Goal: Task Accomplishment & Management: Complete application form

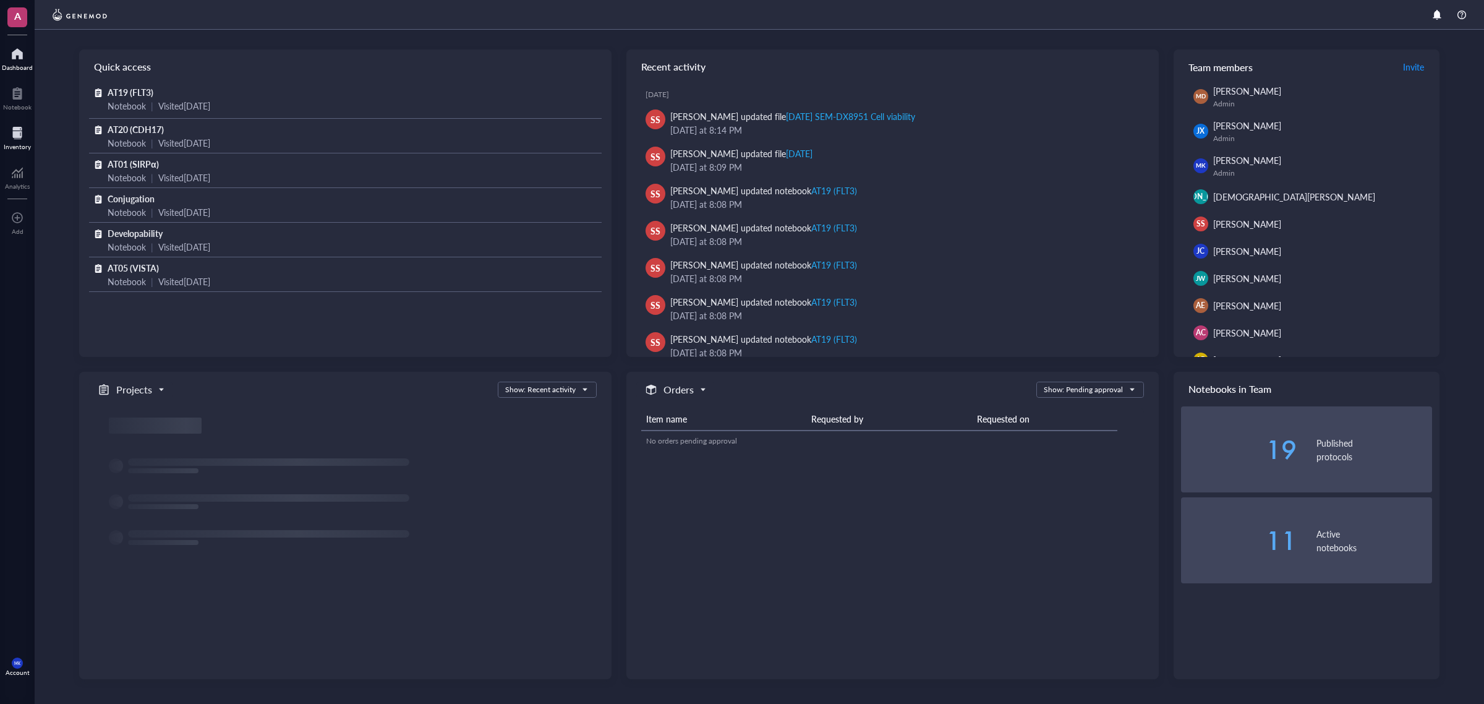
click at [6, 144] on div "Inventory" at bounding box center [17, 146] width 27 height 7
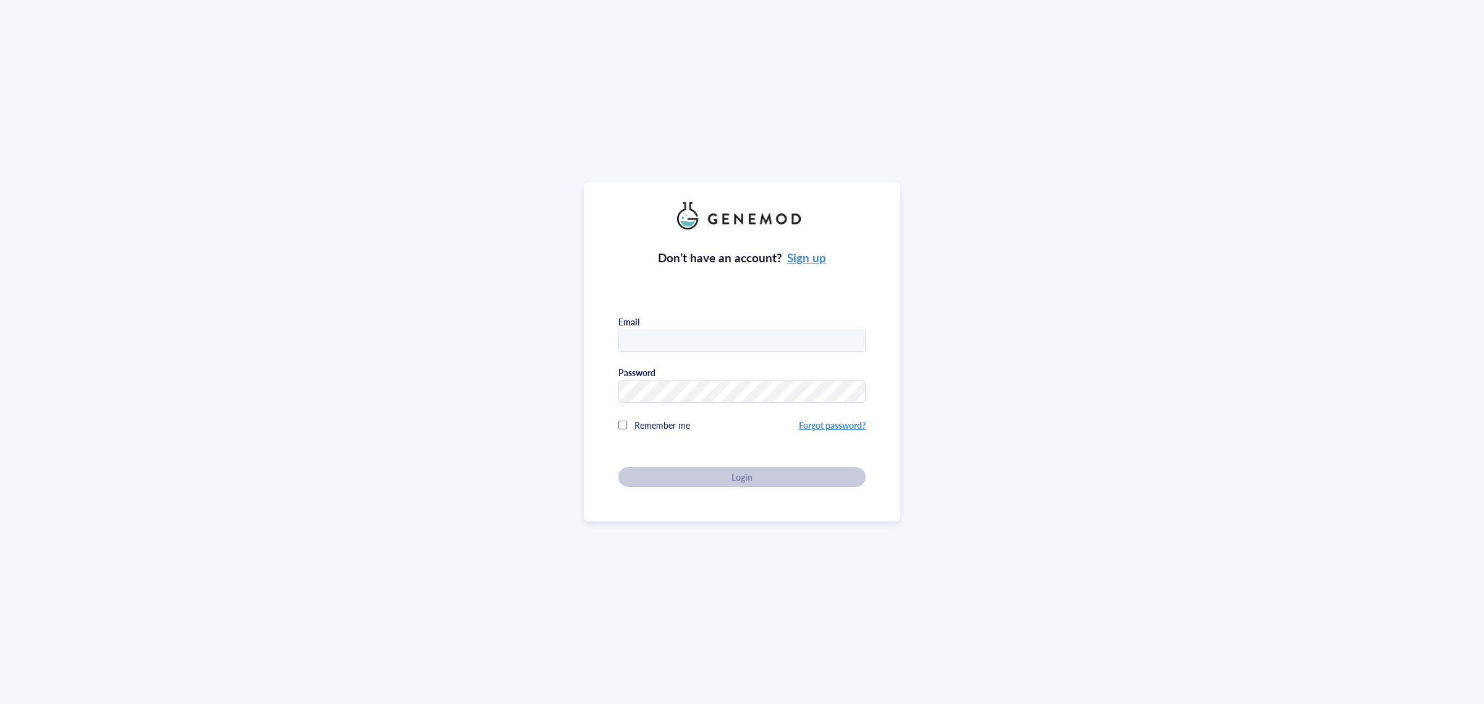
type input "[PERSON_NAME][EMAIL_ADDRESS][DOMAIN_NAME]"
click at [819, 477] on div "Login" at bounding box center [742, 476] width 208 height 11
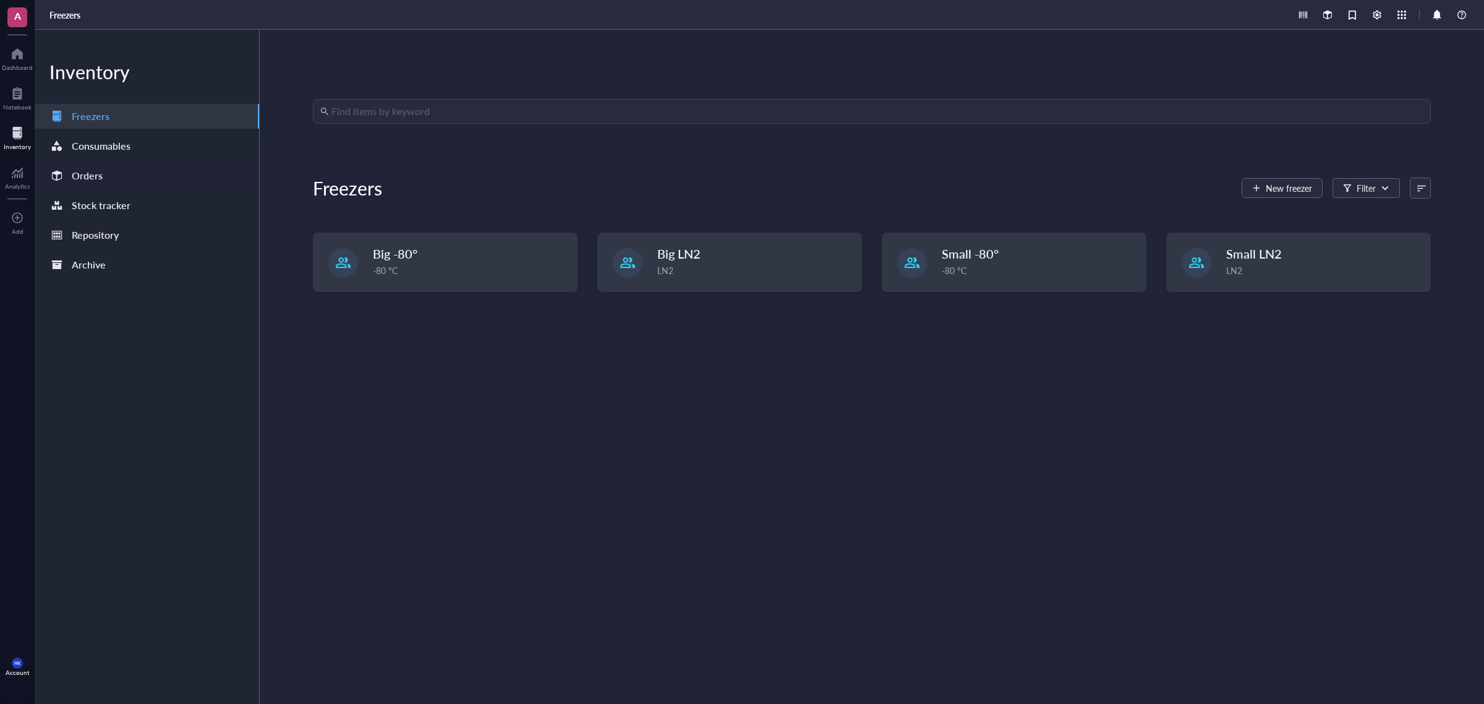
click at [87, 168] on div "Orders" at bounding box center [87, 175] width 31 height 17
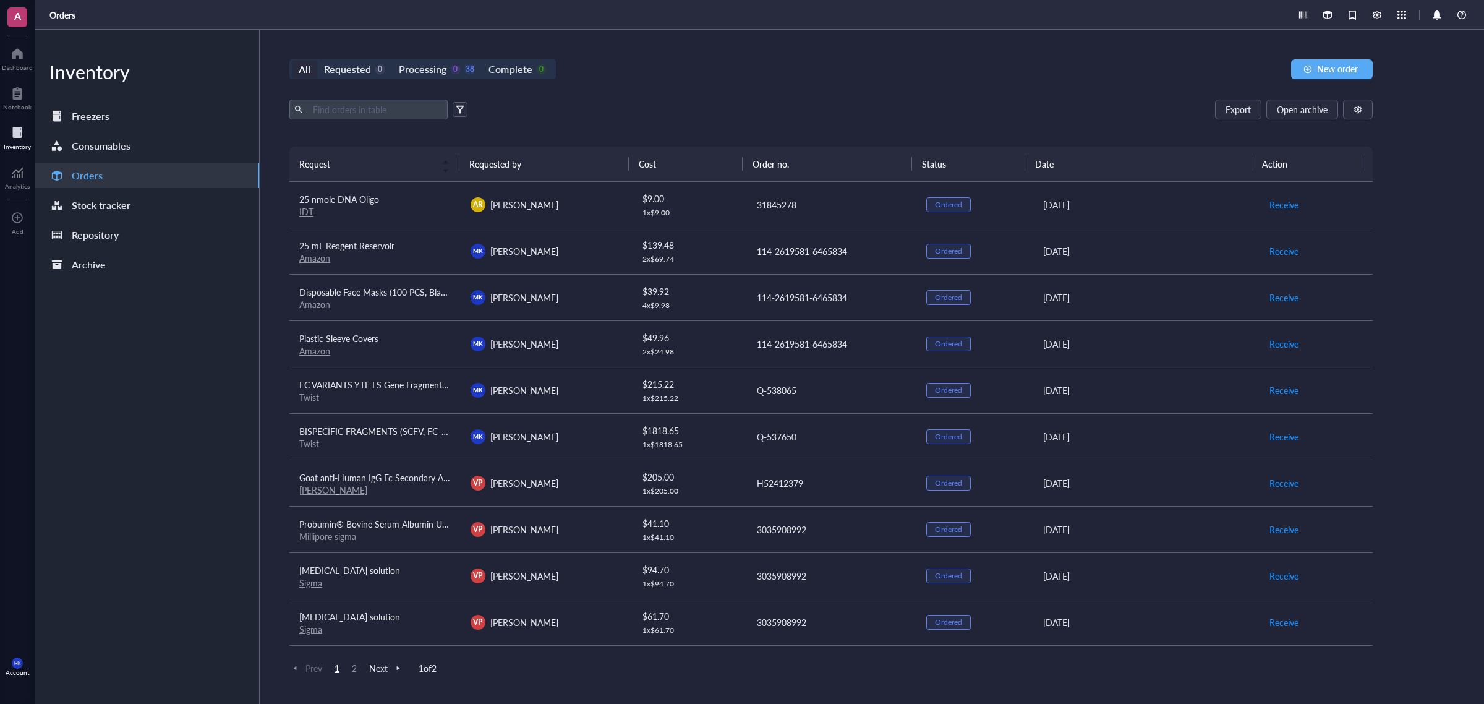
click at [833, 203] on div "31845278" at bounding box center [832, 205] width 150 height 14
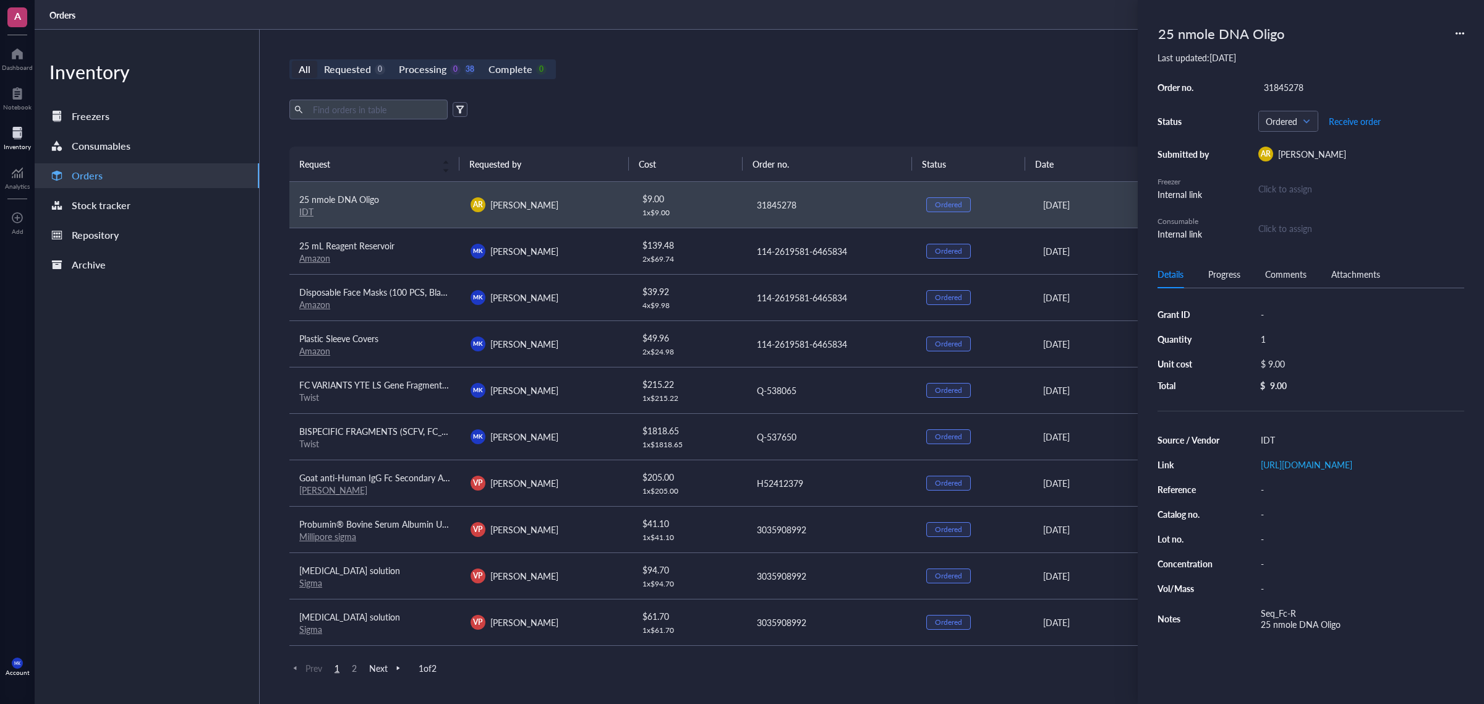
click at [844, 51] on div "All Requested 0 Processing 0 38 Complete 0 New order Export Open archive Reques…" at bounding box center [831, 367] width 1143 height 674
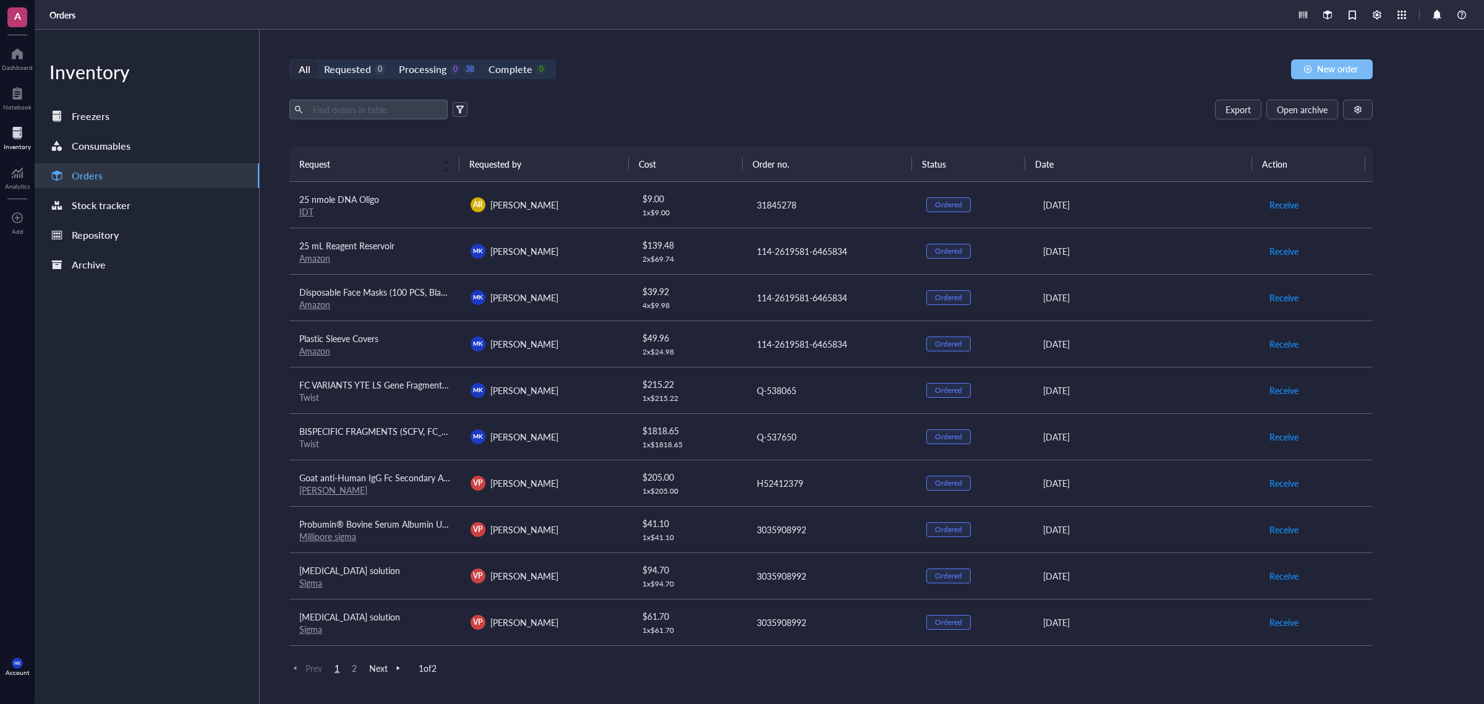
click at [1330, 72] on span "New order" at bounding box center [1337, 69] width 41 height 10
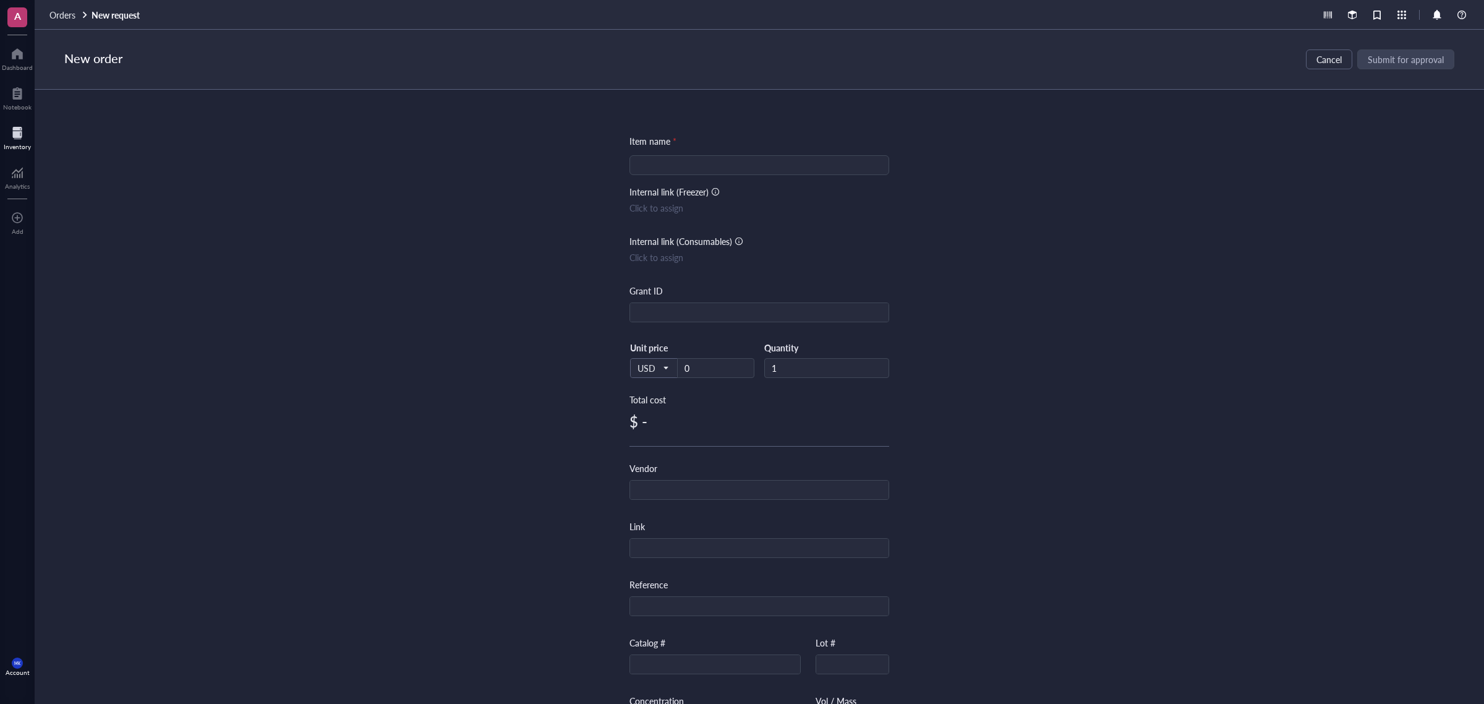
click at [751, 171] on input "search" at bounding box center [759, 165] width 245 height 19
type input "Whisper Valve"
click at [1130, 286] on div "Item name * Whisper Valve Whisper Valve Internal link (Freezer) Click to assign…" at bounding box center [759, 397] width 1449 height 614
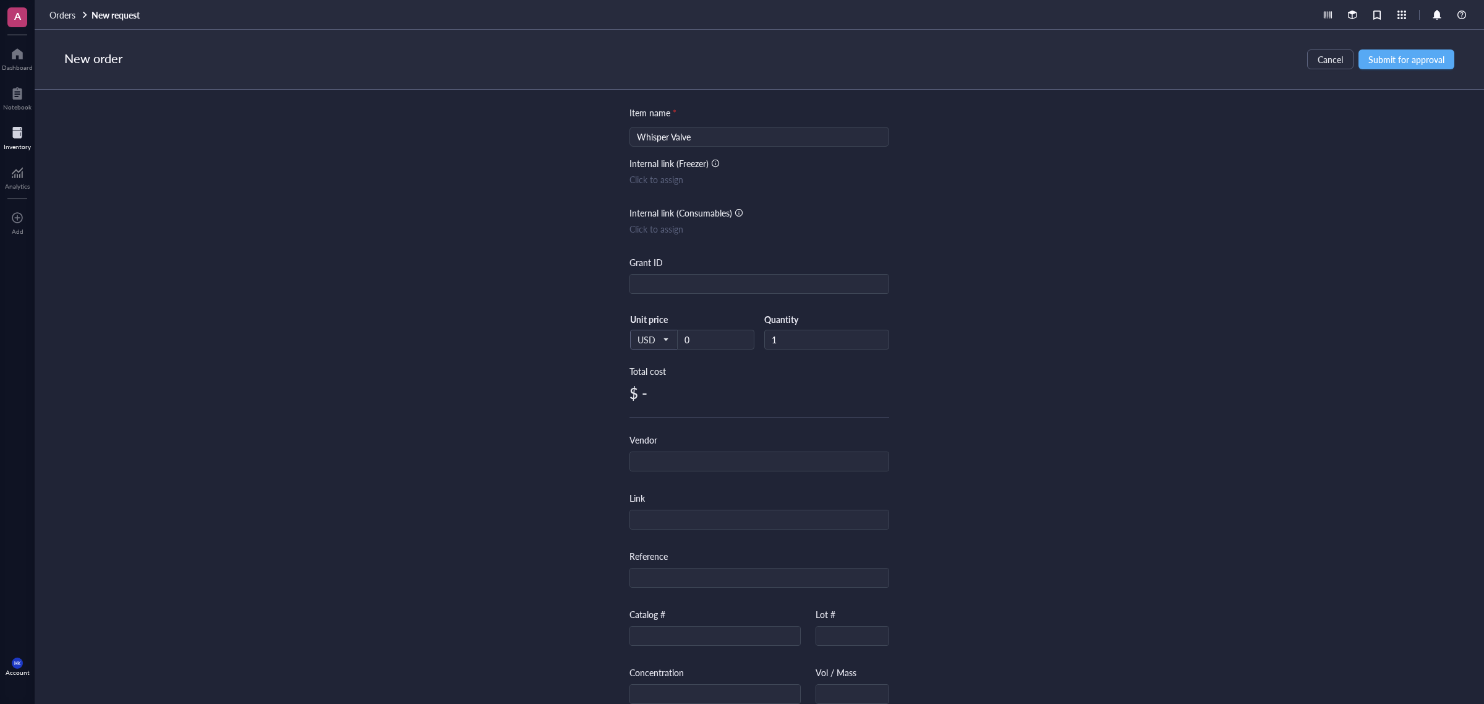
scroll to position [77, 0]
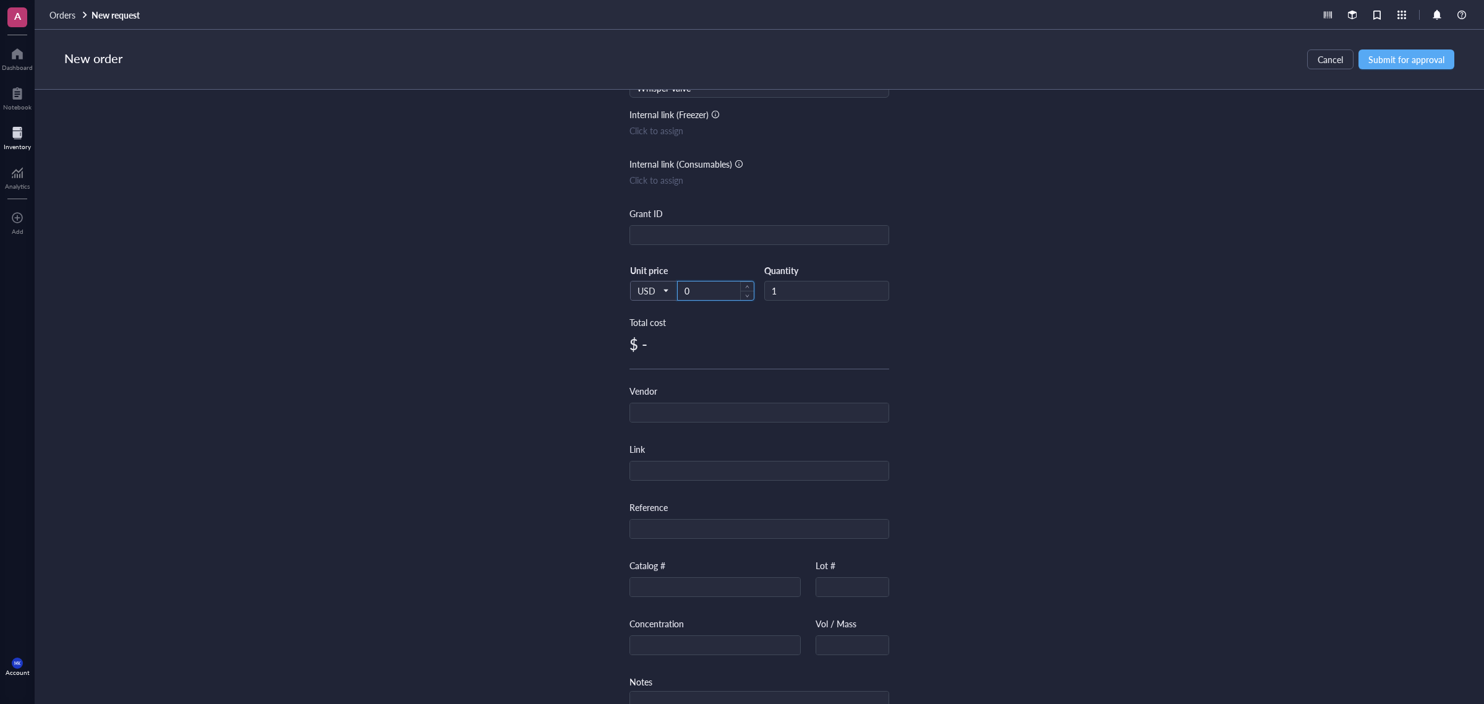
click at [734, 283] on input "0" at bounding box center [716, 290] width 76 height 19
drag, startPoint x: 700, startPoint y: 294, endPoint x: 676, endPoint y: 294, distance: 24.1
click at [678, 294] on input "0" at bounding box center [716, 290] width 76 height 19
type input "380"
click at [1161, 255] on div "Item name * Whisper Valve Internal link (Freezer) Click to assign Internal link…" at bounding box center [759, 397] width 1449 height 614
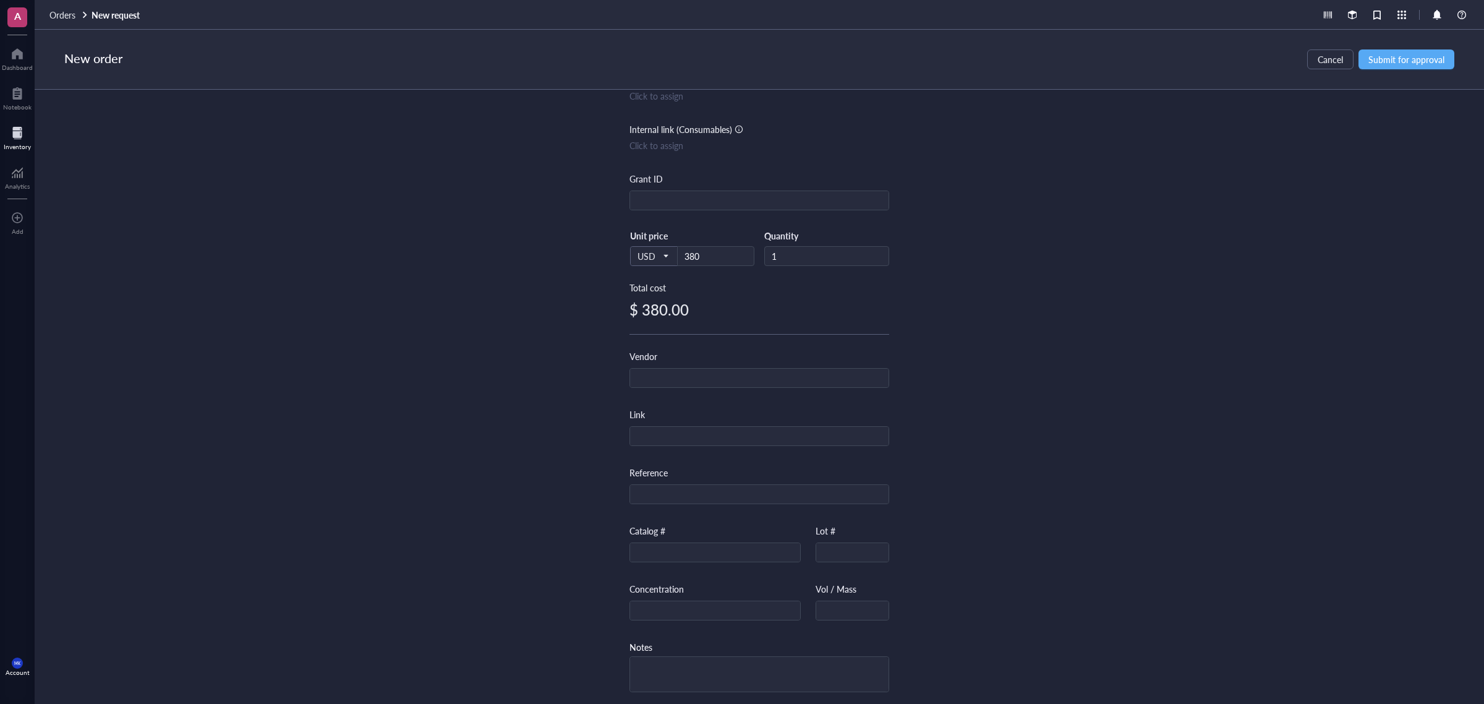
scroll to position [119, 0]
click at [786, 367] on input "text" at bounding box center [759, 375] width 258 height 20
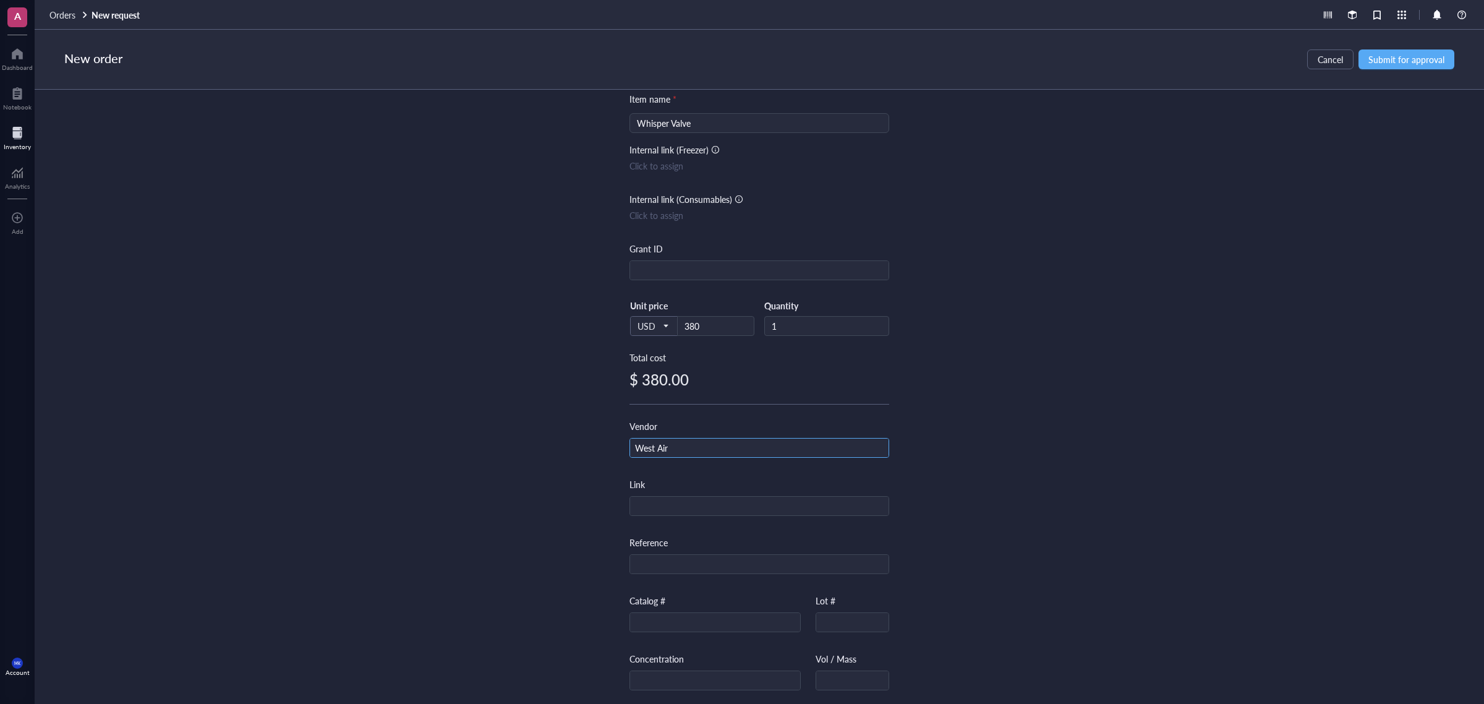
type input "West Air"
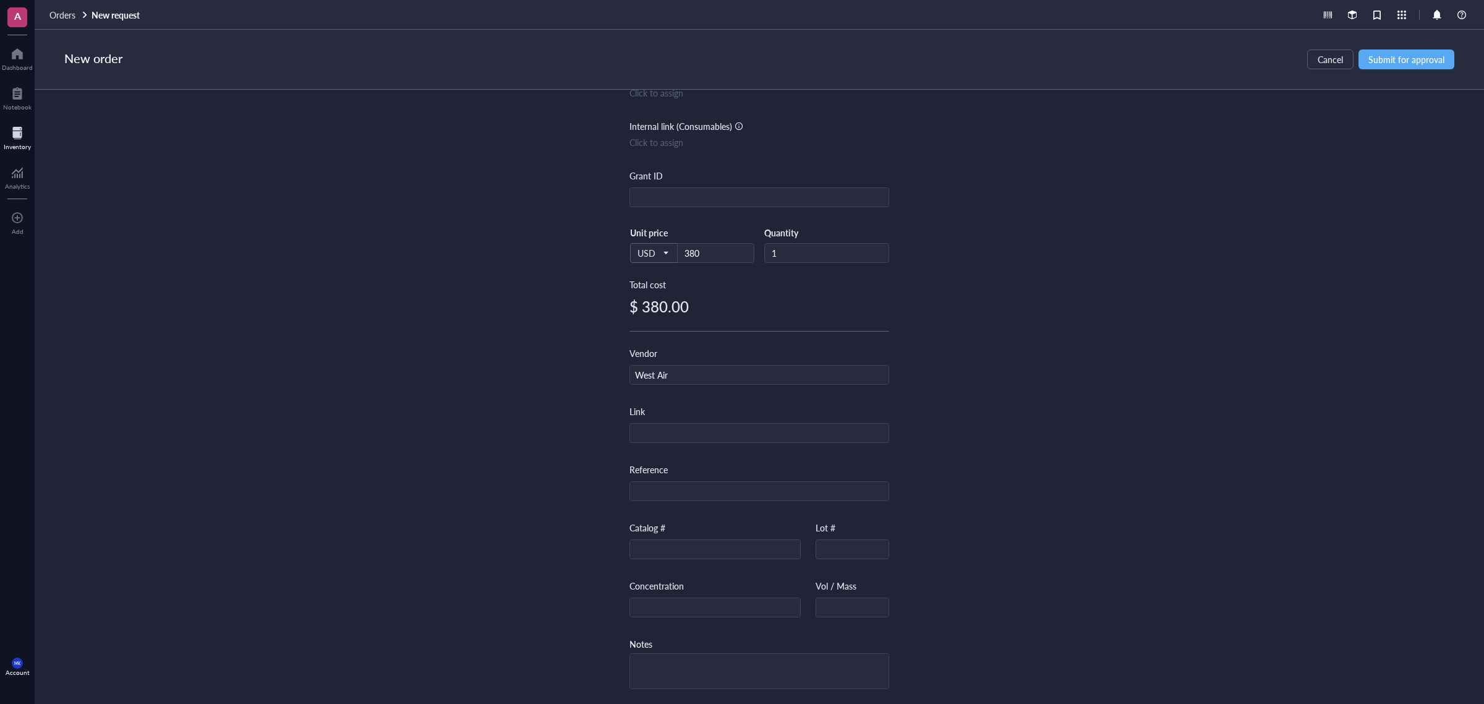
scroll to position [0, 0]
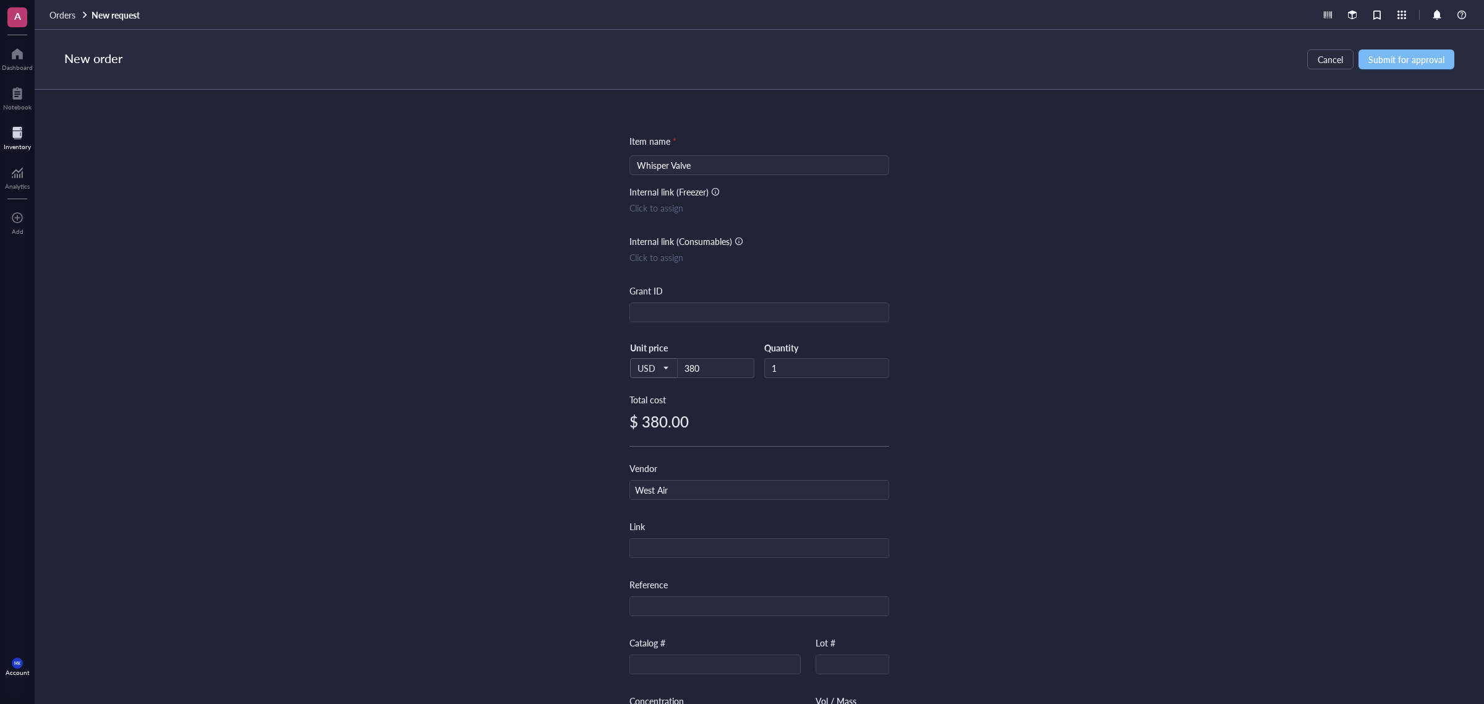
click at [1413, 51] on button "Submit for approval" at bounding box center [1406, 59] width 96 height 20
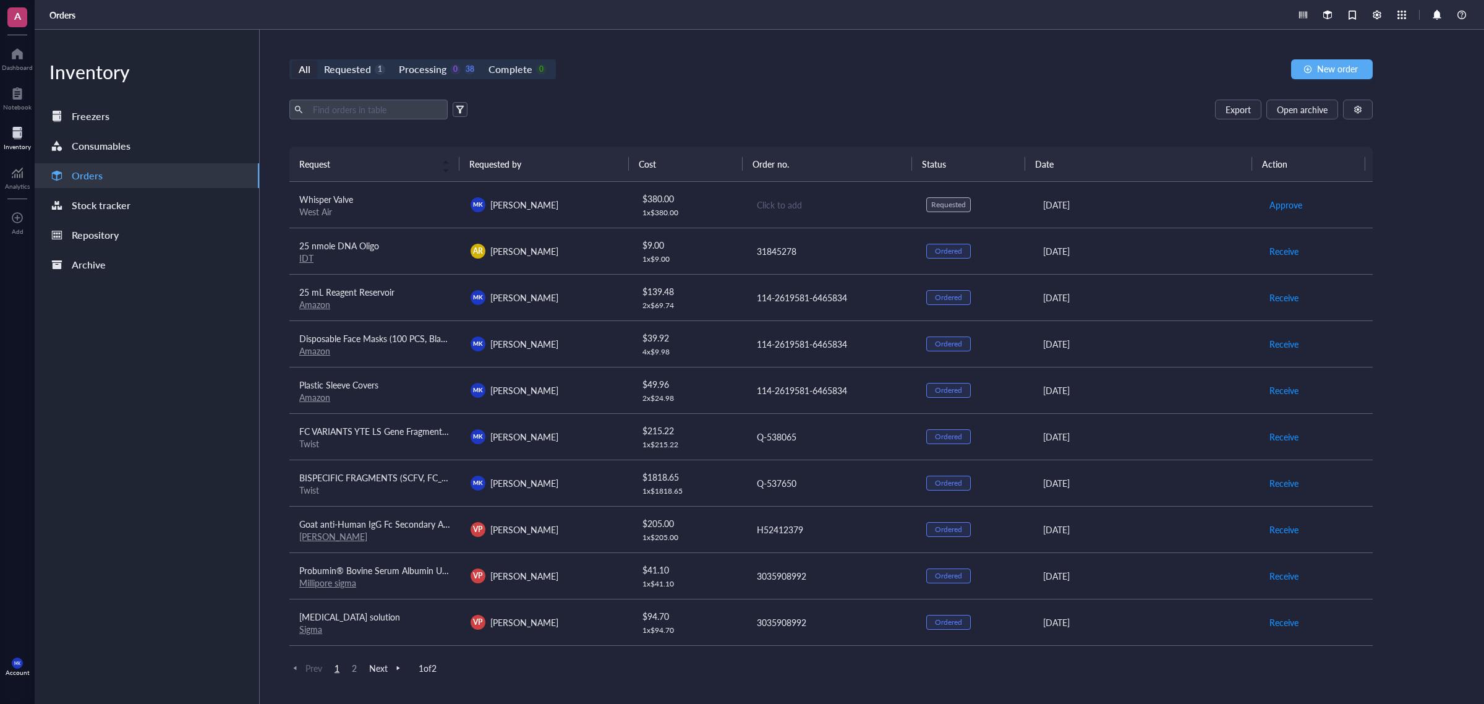
click at [602, 208] on div "[PERSON_NAME] [PERSON_NAME]" at bounding box center [545, 204] width 151 height 15
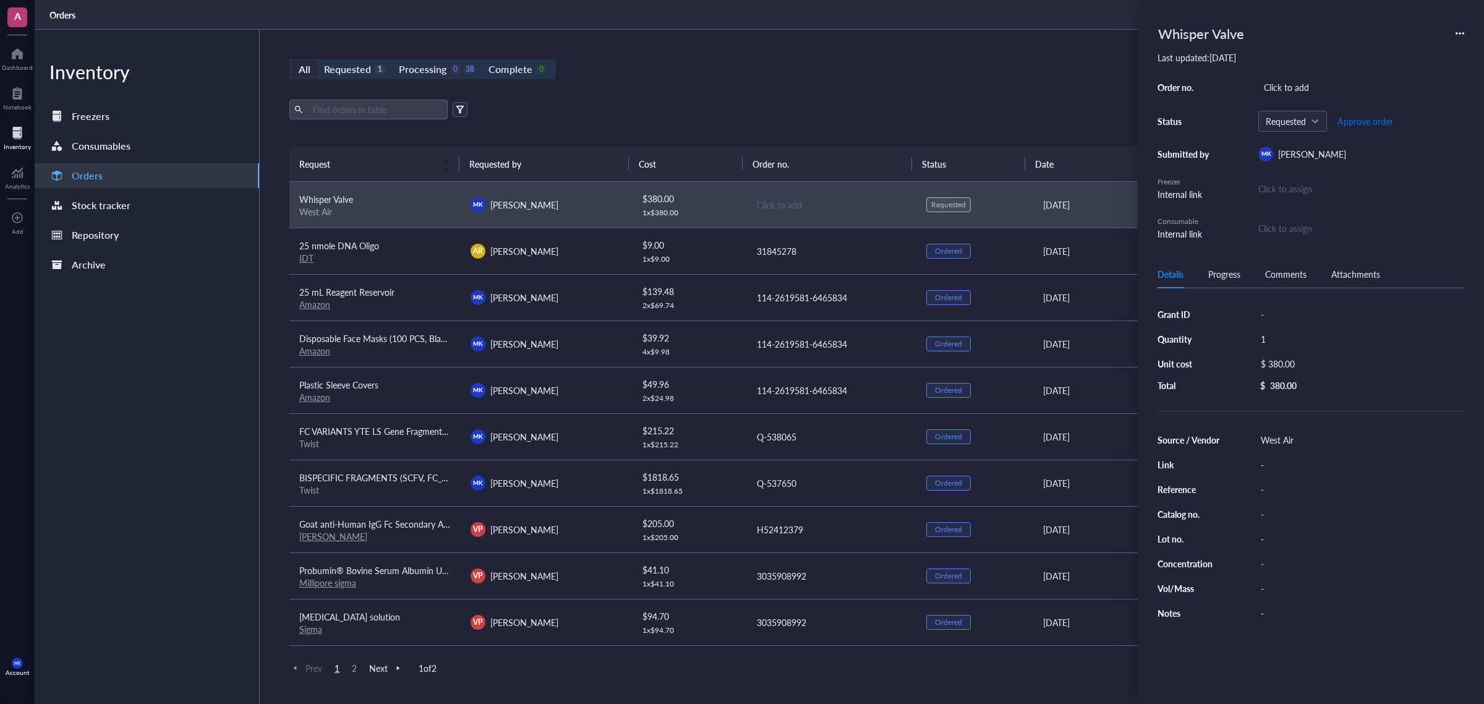
click at [1368, 119] on span "Approve order" at bounding box center [1365, 121] width 56 height 10
drag, startPoint x: 977, startPoint y: 103, endPoint x: 969, endPoint y: 111, distance: 11.8
click at [977, 106] on div "Export Open archive" at bounding box center [830, 110] width 1083 height 20
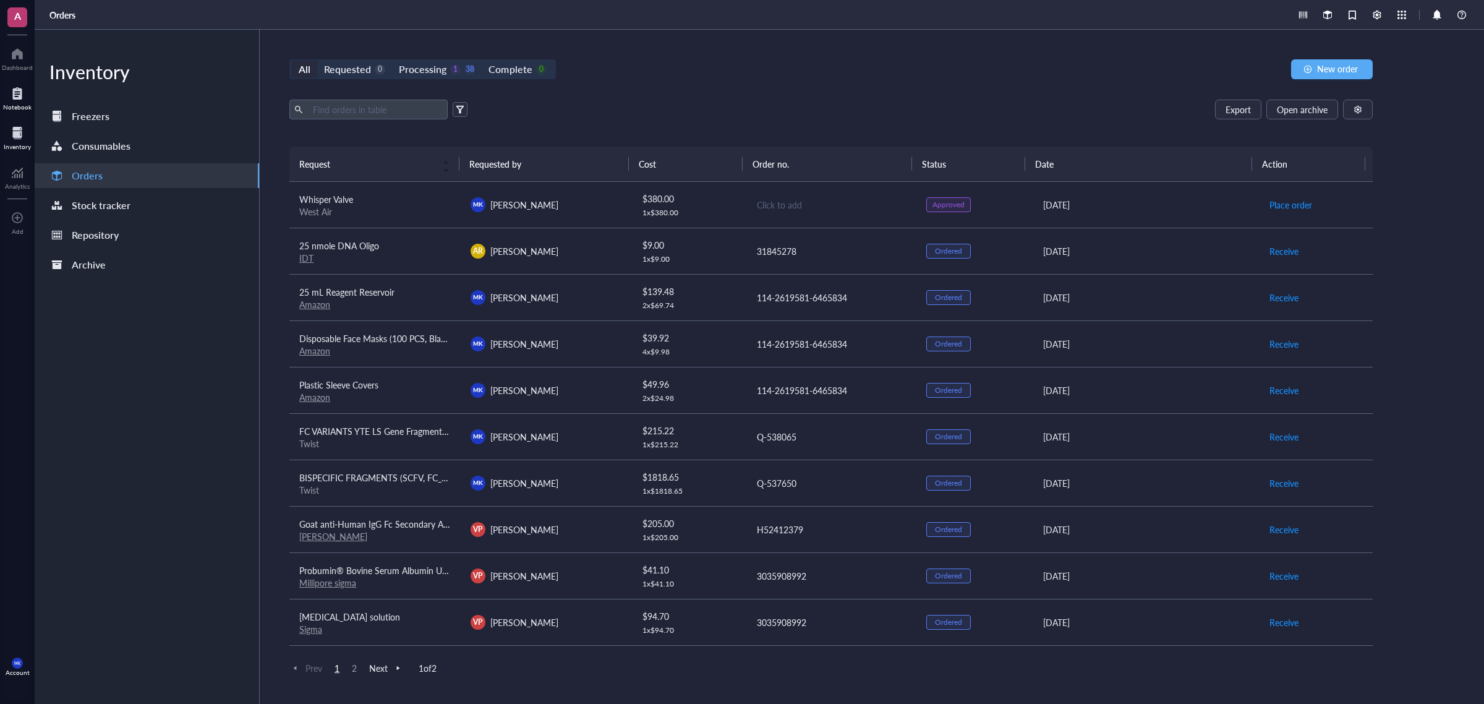
click at [27, 106] on div "Notebook" at bounding box center [17, 106] width 28 height 7
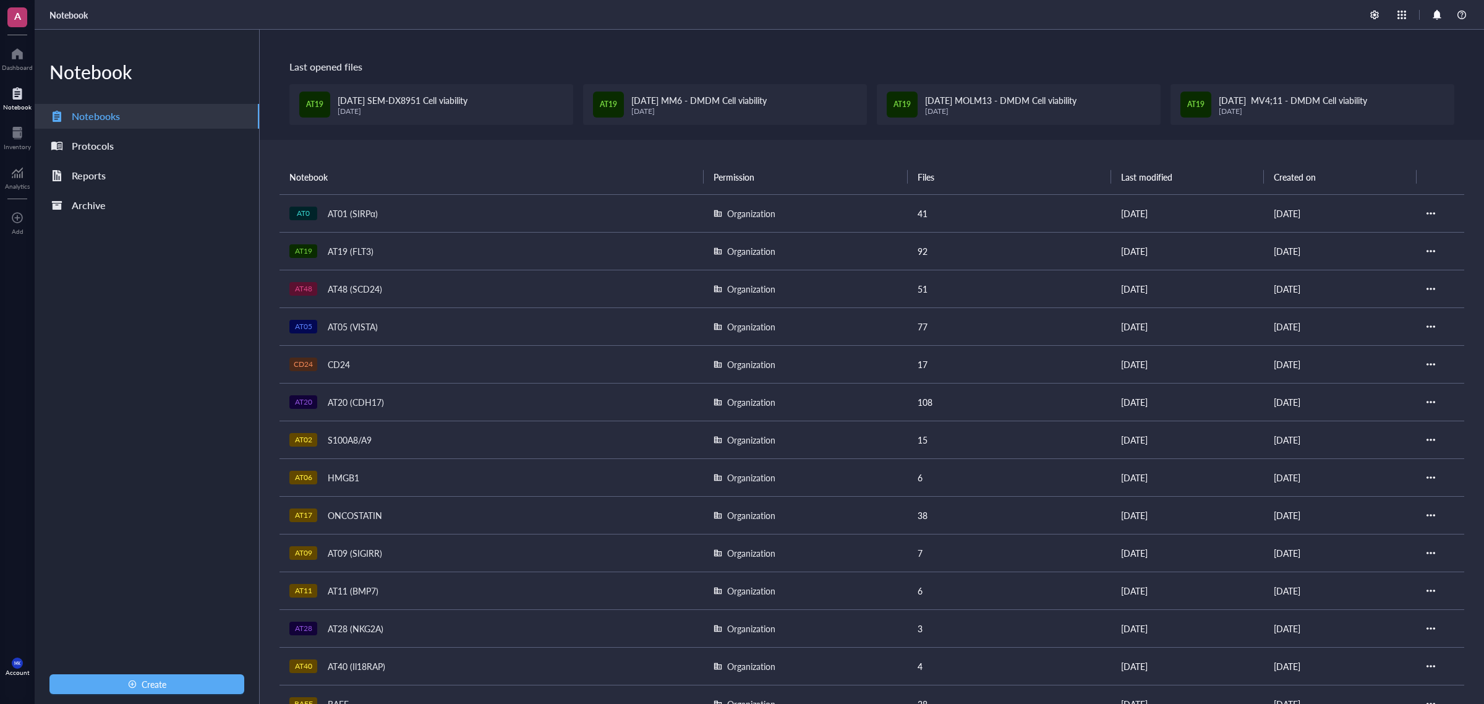
click at [1, 110] on div "Notebook" at bounding box center [17, 97] width 35 height 35
click at [17, 129] on div at bounding box center [17, 133] width 27 height 20
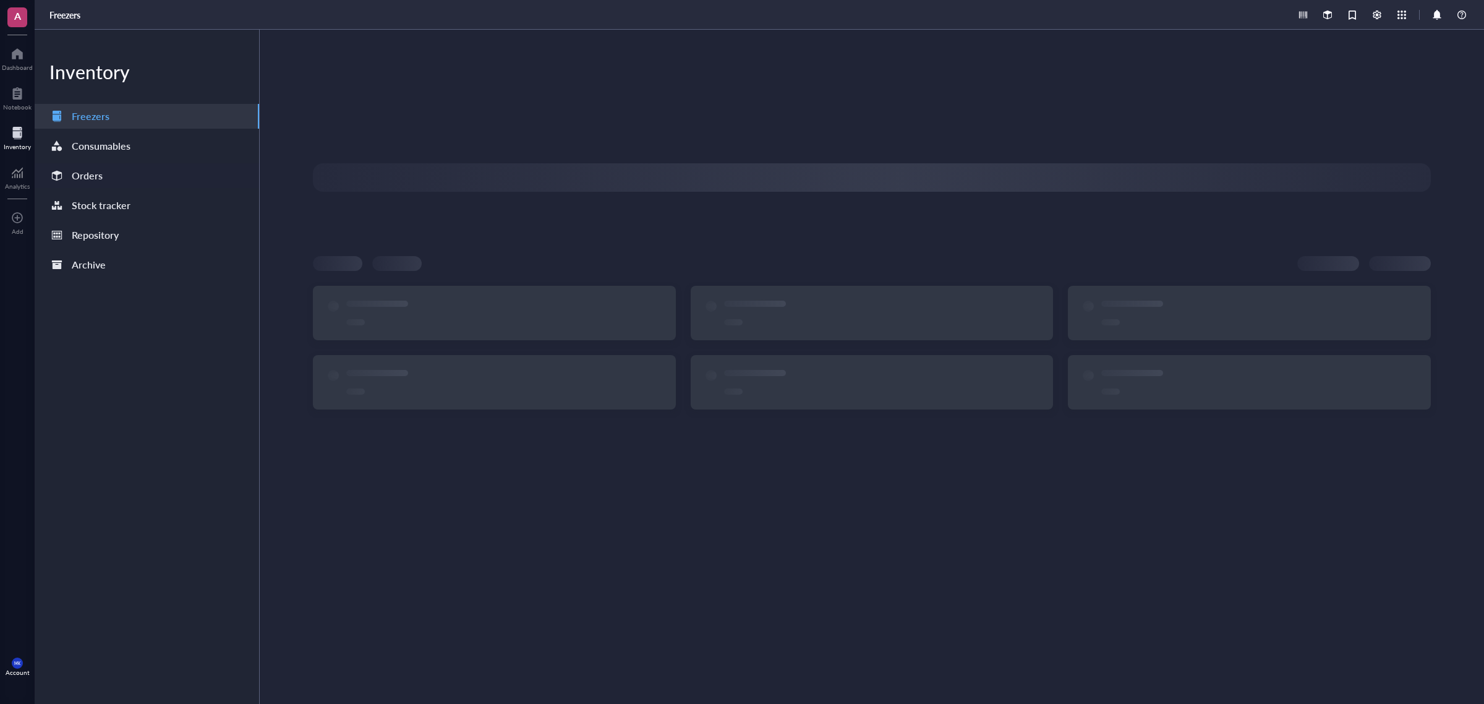
click at [90, 177] on div "Orders" at bounding box center [87, 175] width 31 height 17
